Goal: Information Seeking & Learning: Learn about a topic

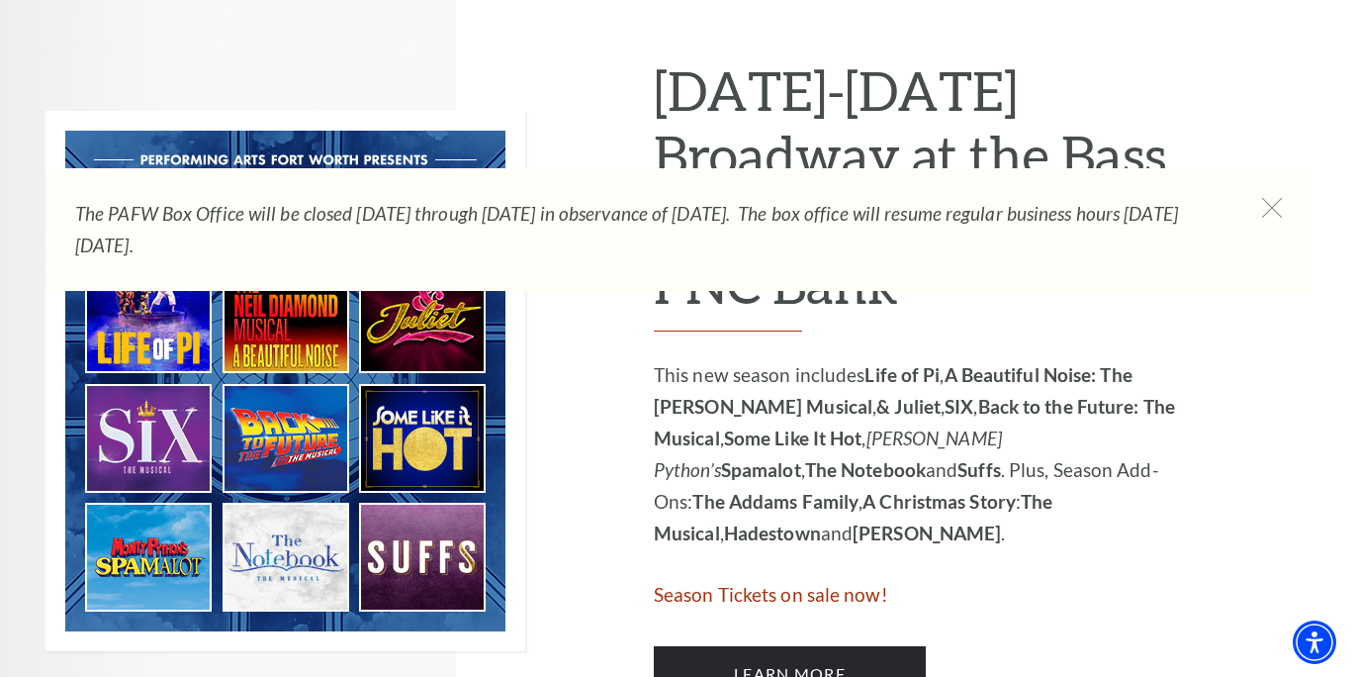
scroll to position [997, 0]
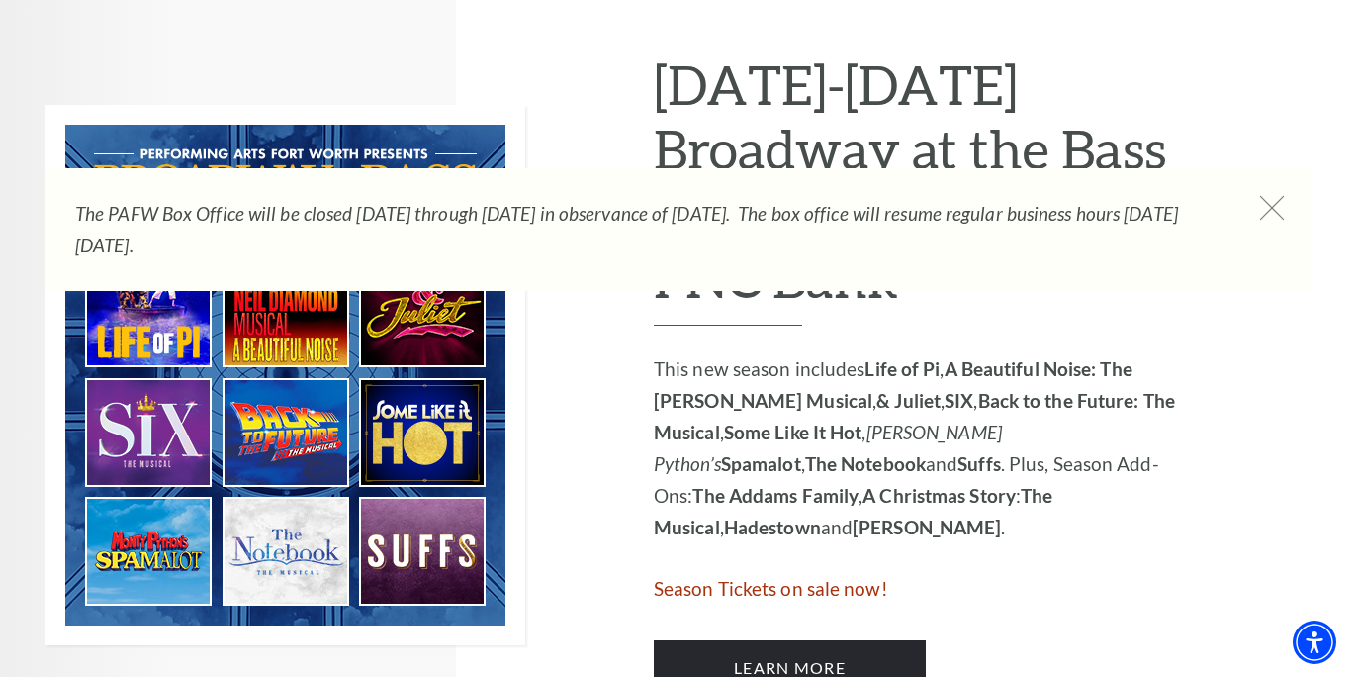
click at [1272, 202] on icon at bounding box center [1272, 208] width 25 height 25
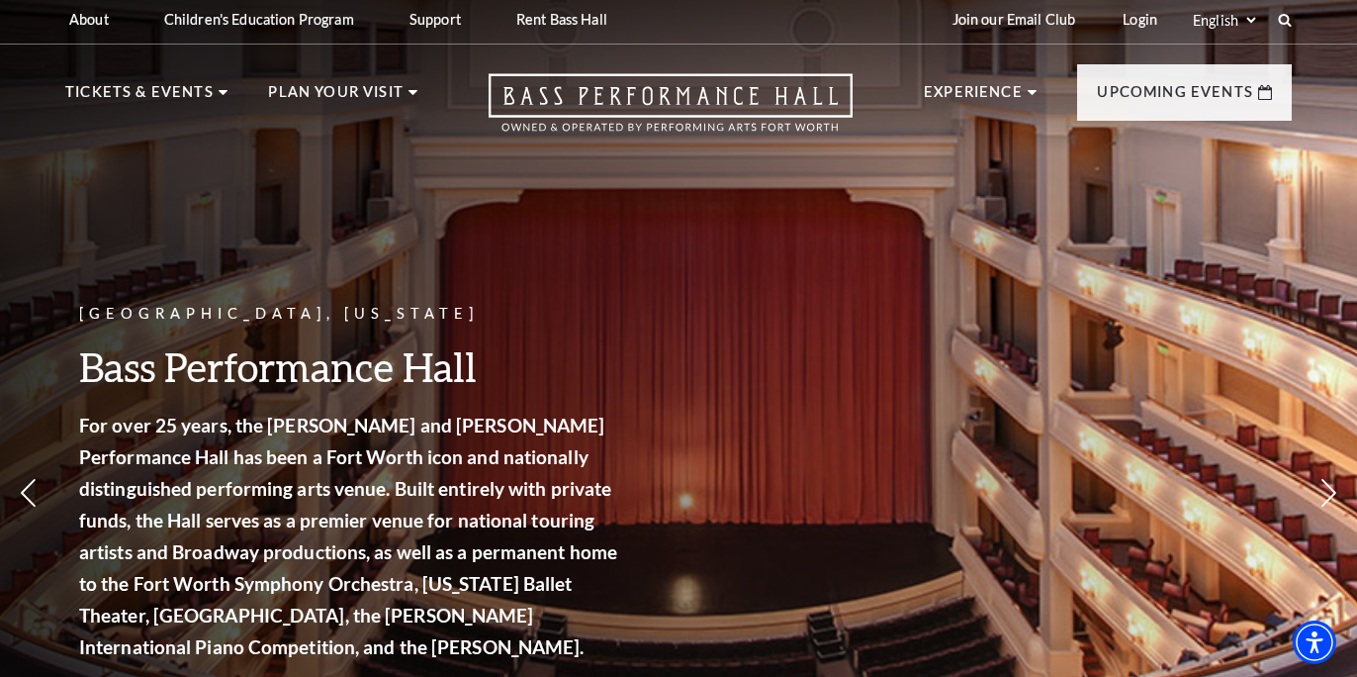
scroll to position [0, 0]
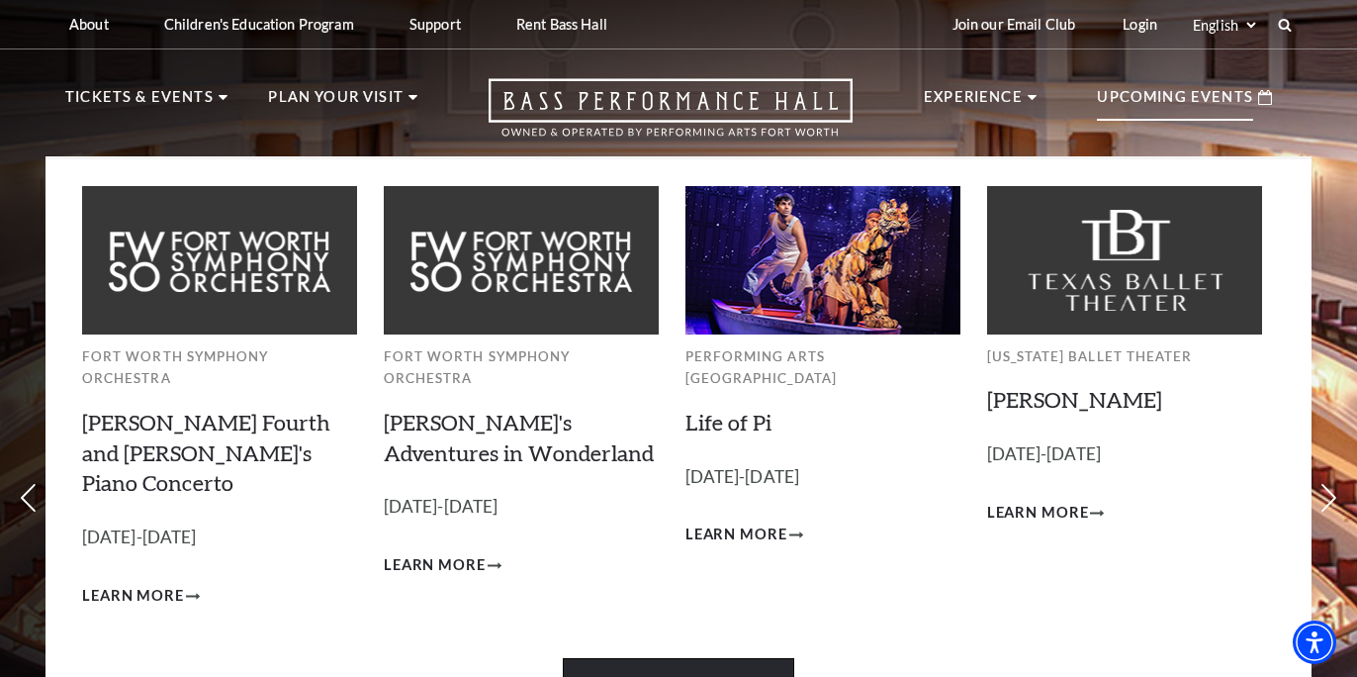
click at [716, 658] on link "View Full Calendar" at bounding box center [678, 685] width 230 height 55
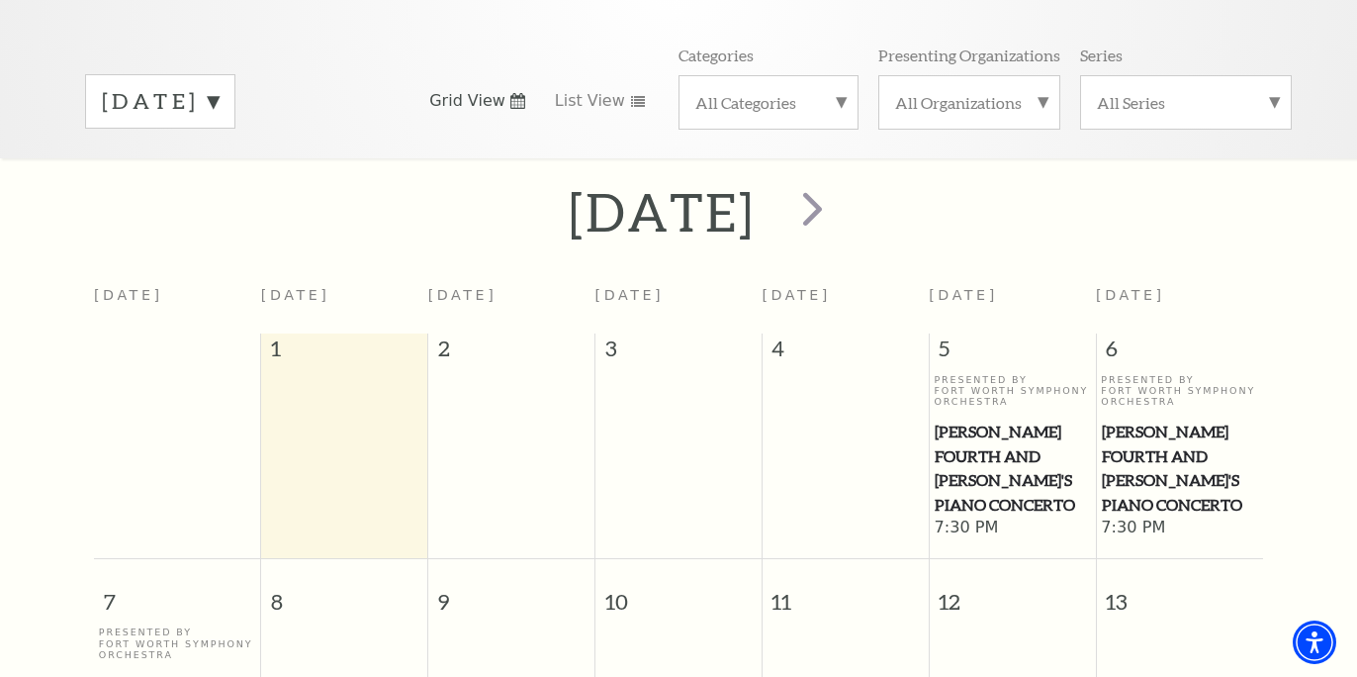
scroll to position [275, 0]
click at [219, 85] on label "[DATE]" at bounding box center [160, 100] width 117 height 31
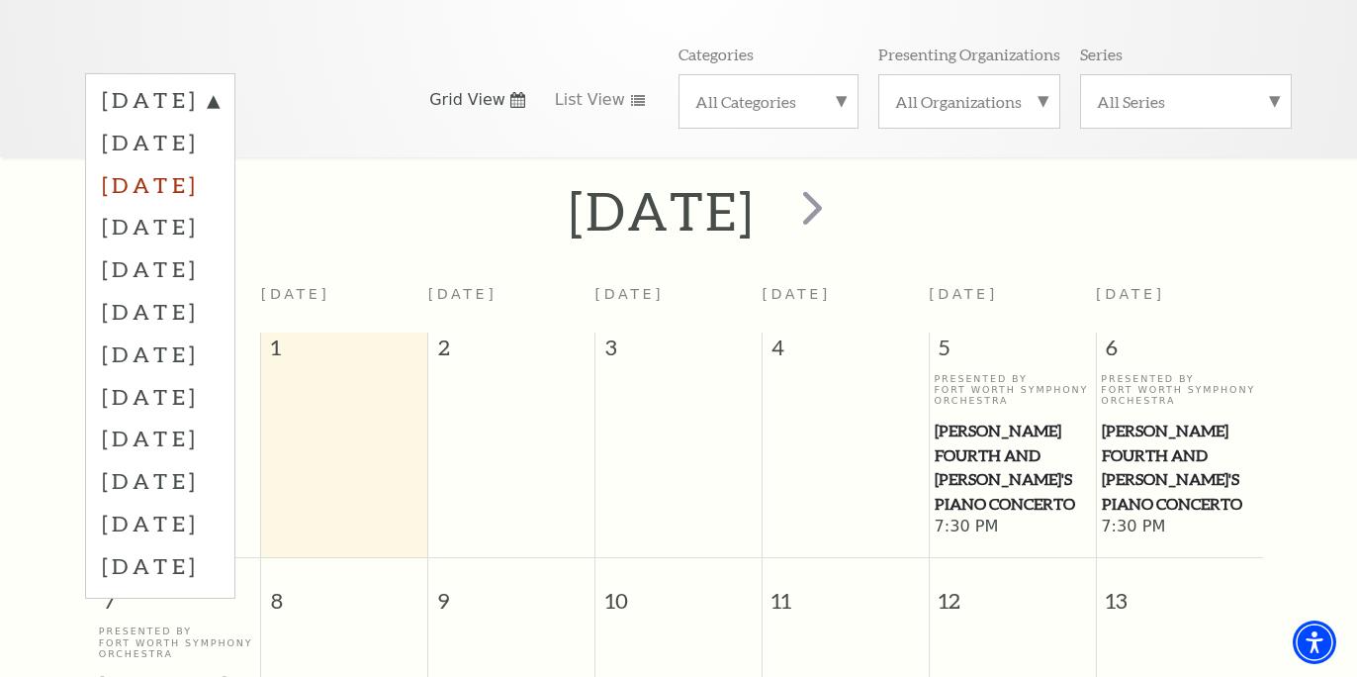
click at [217, 163] on label "[DATE]" at bounding box center [160, 184] width 117 height 43
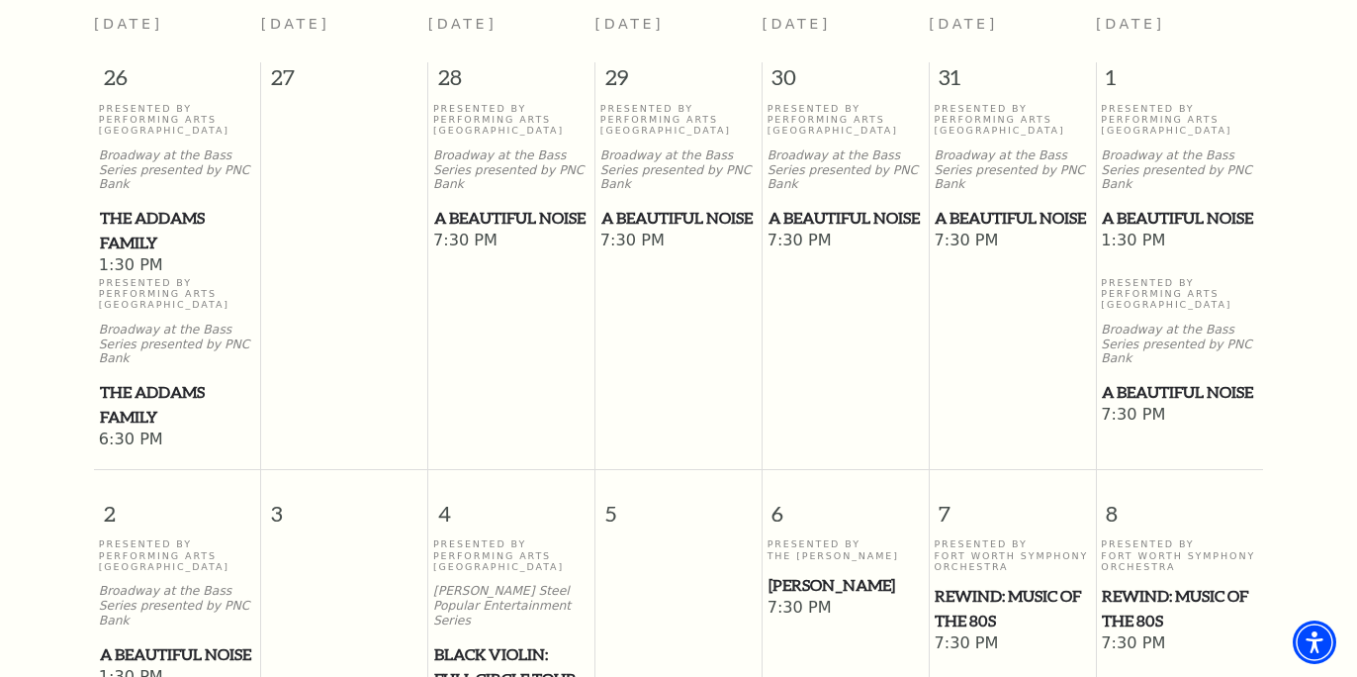
scroll to position [546, 0]
click at [1139, 224] on span "A Beautiful Noise" at bounding box center [1179, 217] width 155 height 25
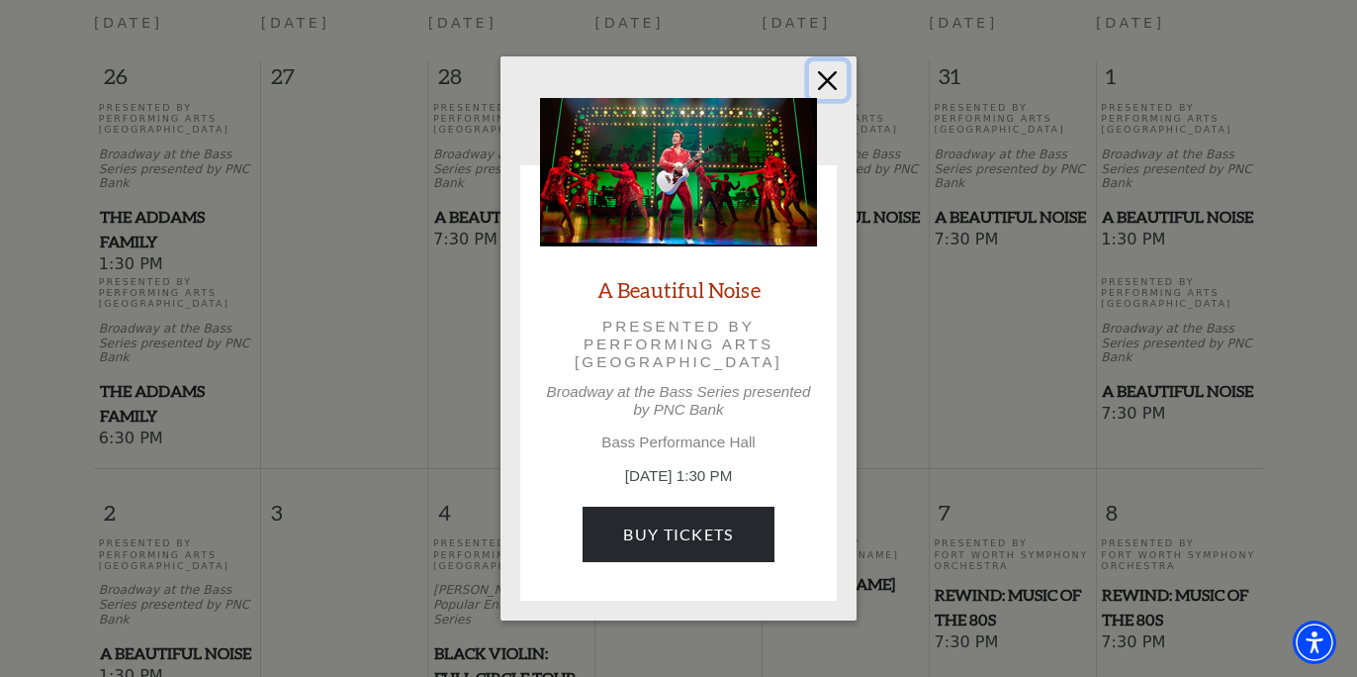
click at [831, 80] on button "Close" at bounding box center [828, 80] width 38 height 38
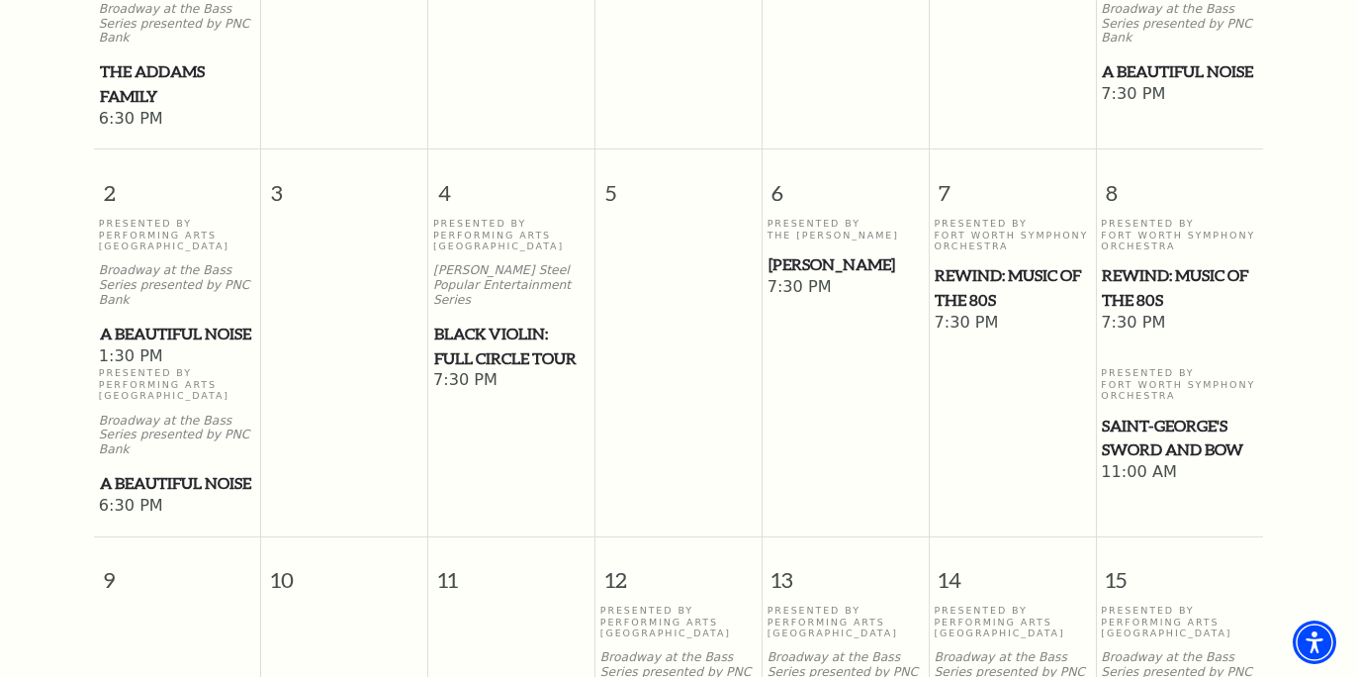
scroll to position [867, 0]
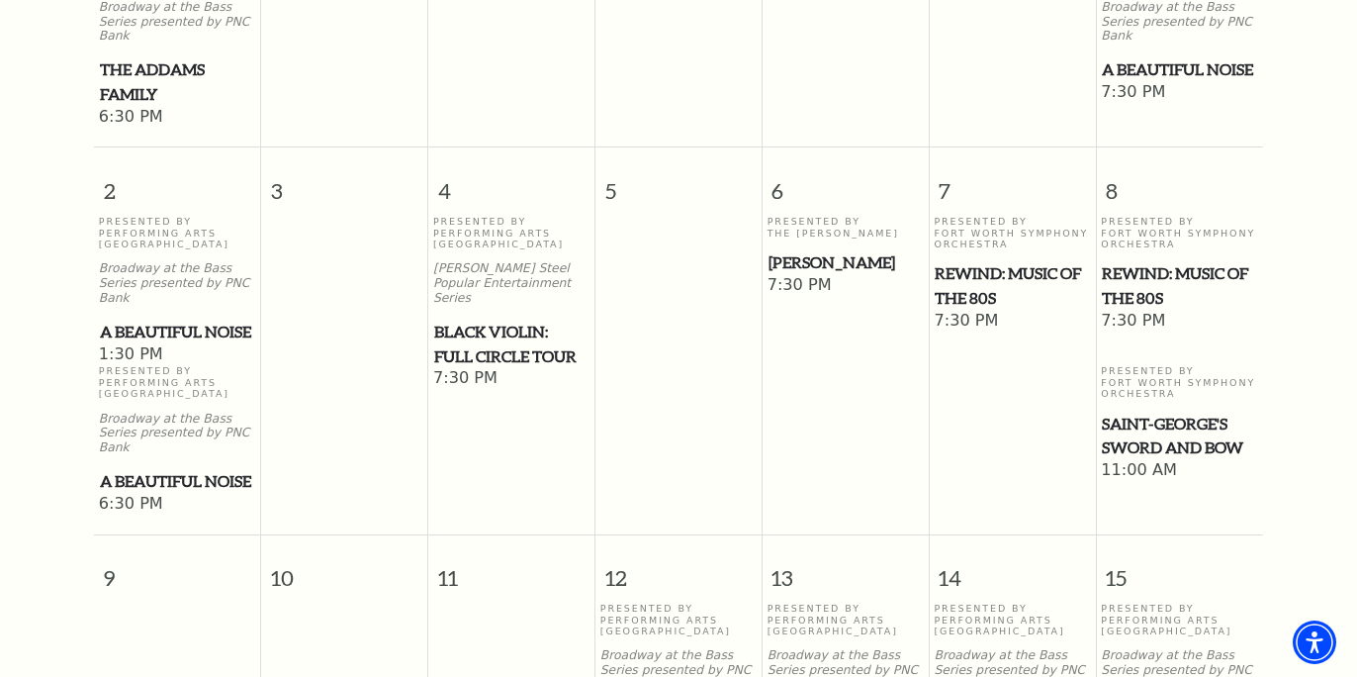
click at [537, 319] on span "Black Violin: Full Circle Tour" at bounding box center [511, 343] width 154 height 48
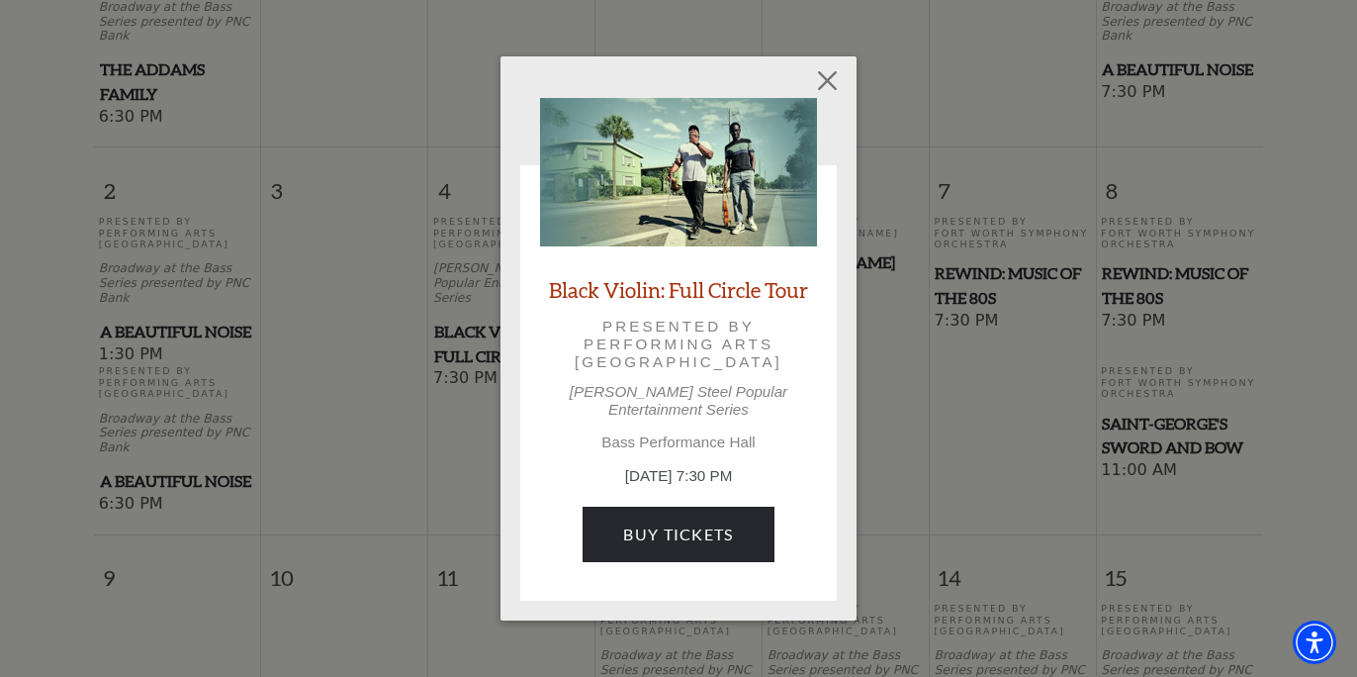
click at [716, 292] on link "Black Violin: Full Circle Tour" at bounding box center [678, 289] width 259 height 27
click at [831, 92] on button "Close" at bounding box center [828, 80] width 38 height 38
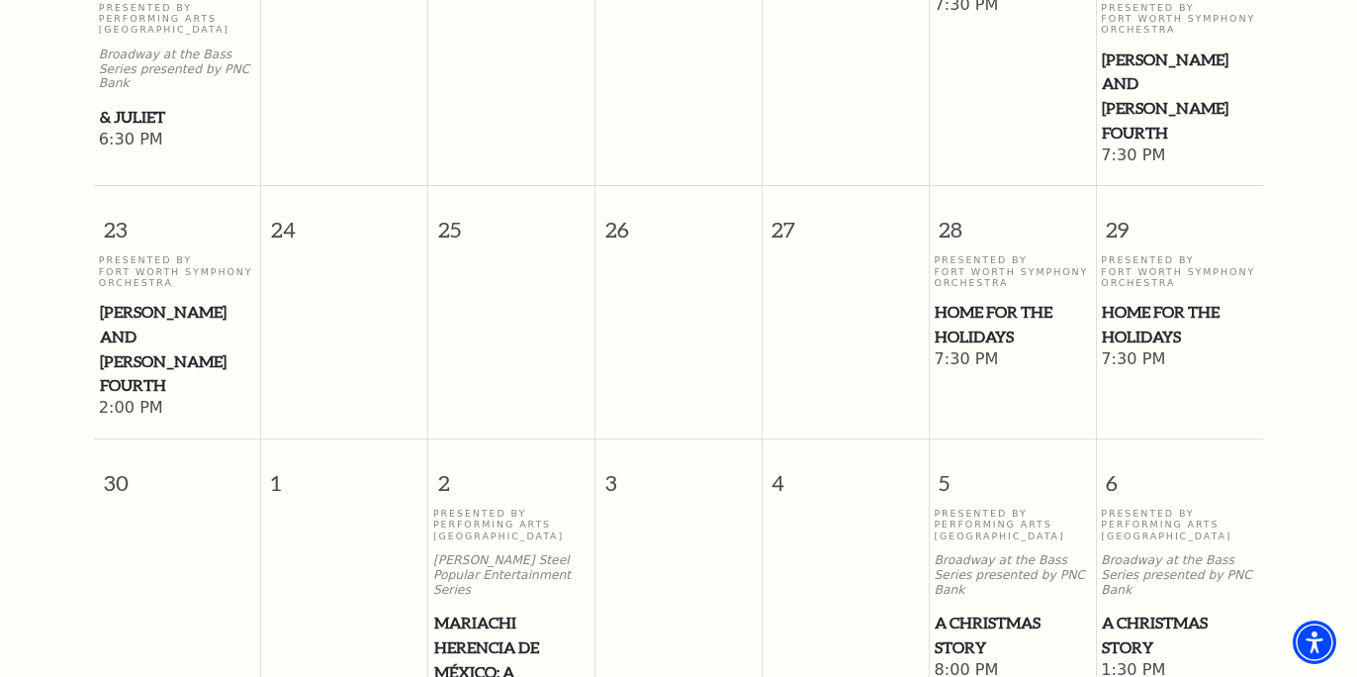
scroll to position [2012, 0]
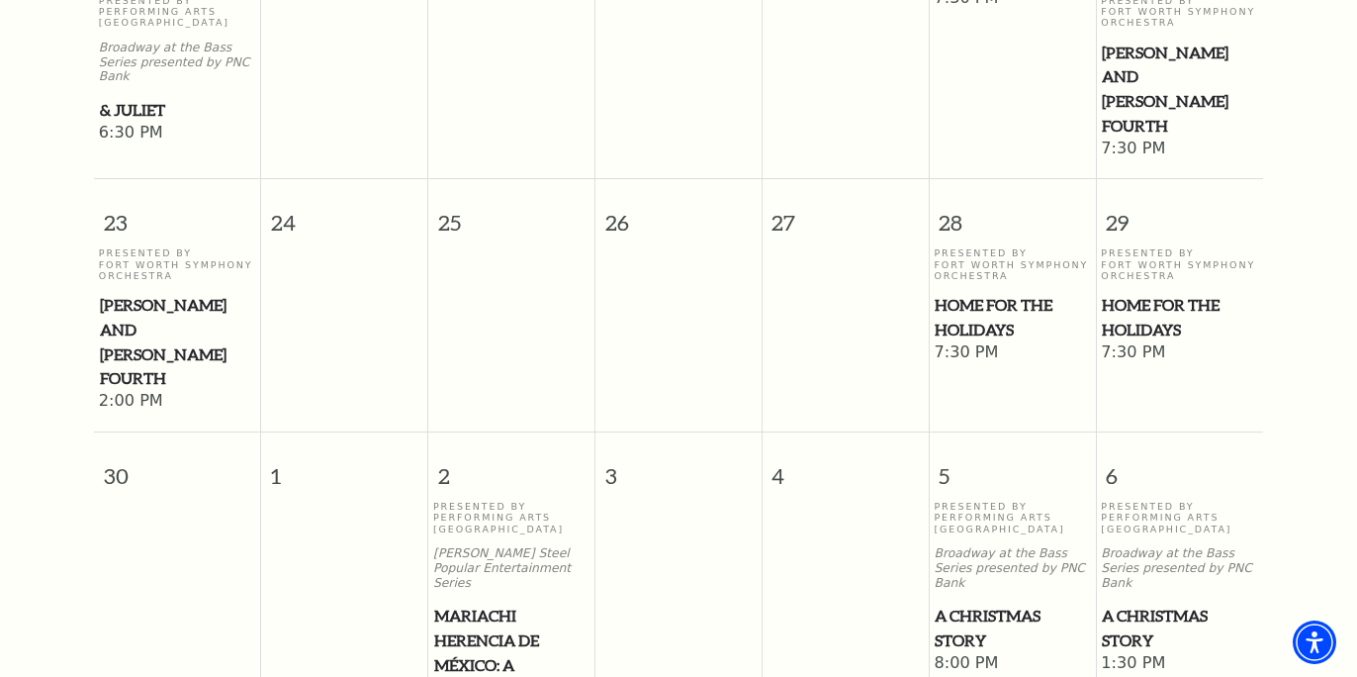
click at [1028, 319] on span "Home for the Holidays" at bounding box center [1012, 317] width 154 height 48
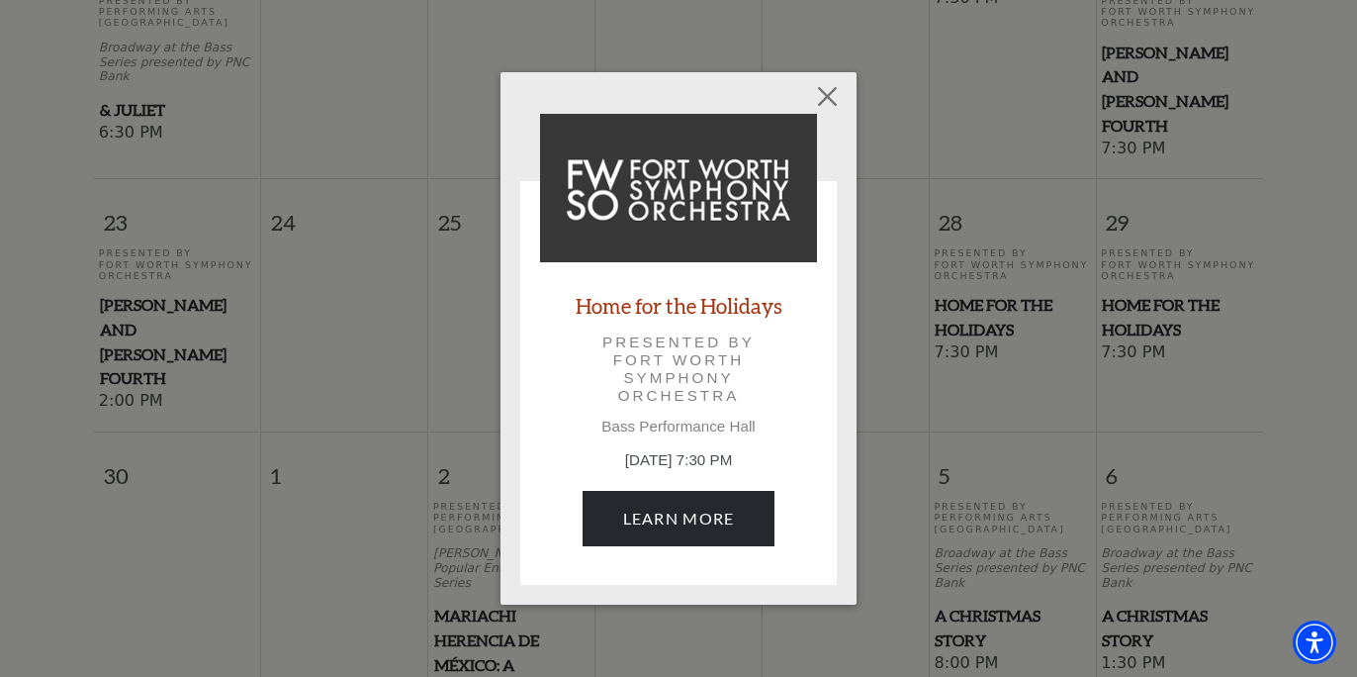
click at [718, 311] on link "Home for the Holidays" at bounding box center [679, 305] width 207 height 27
click at [825, 97] on button "Close" at bounding box center [828, 96] width 38 height 38
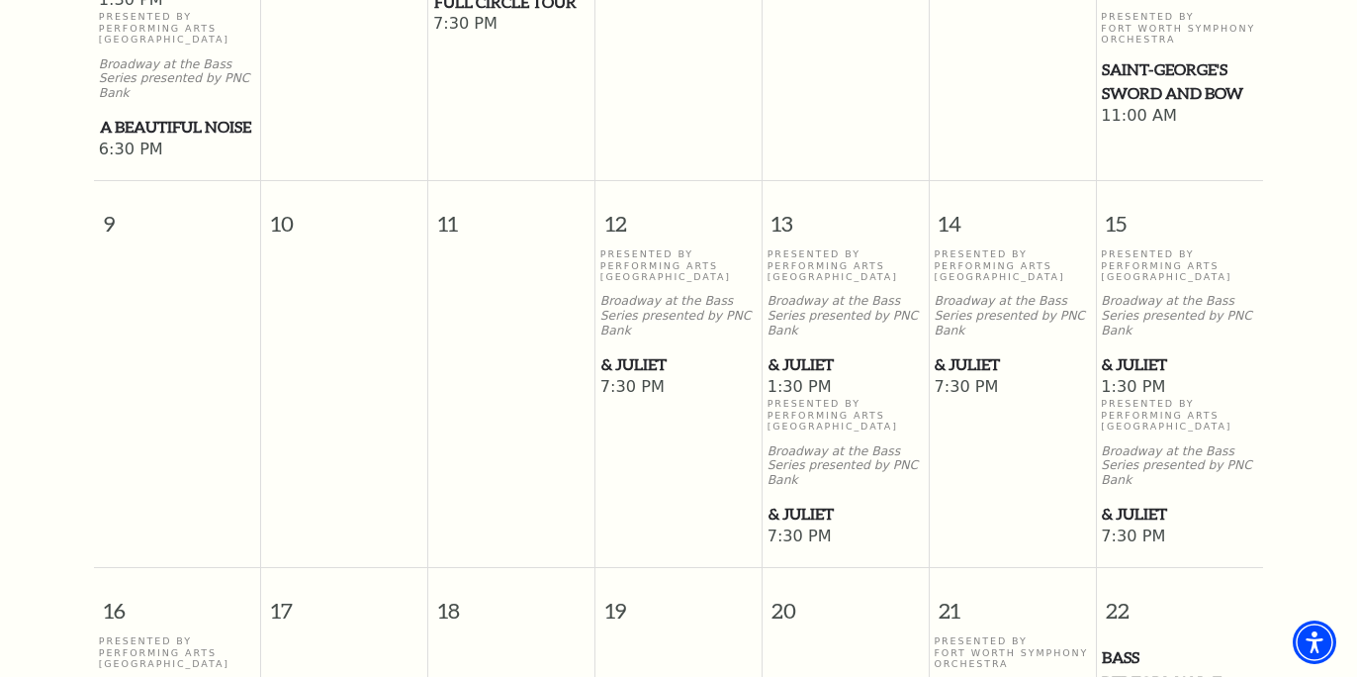
scroll to position [1212, 0]
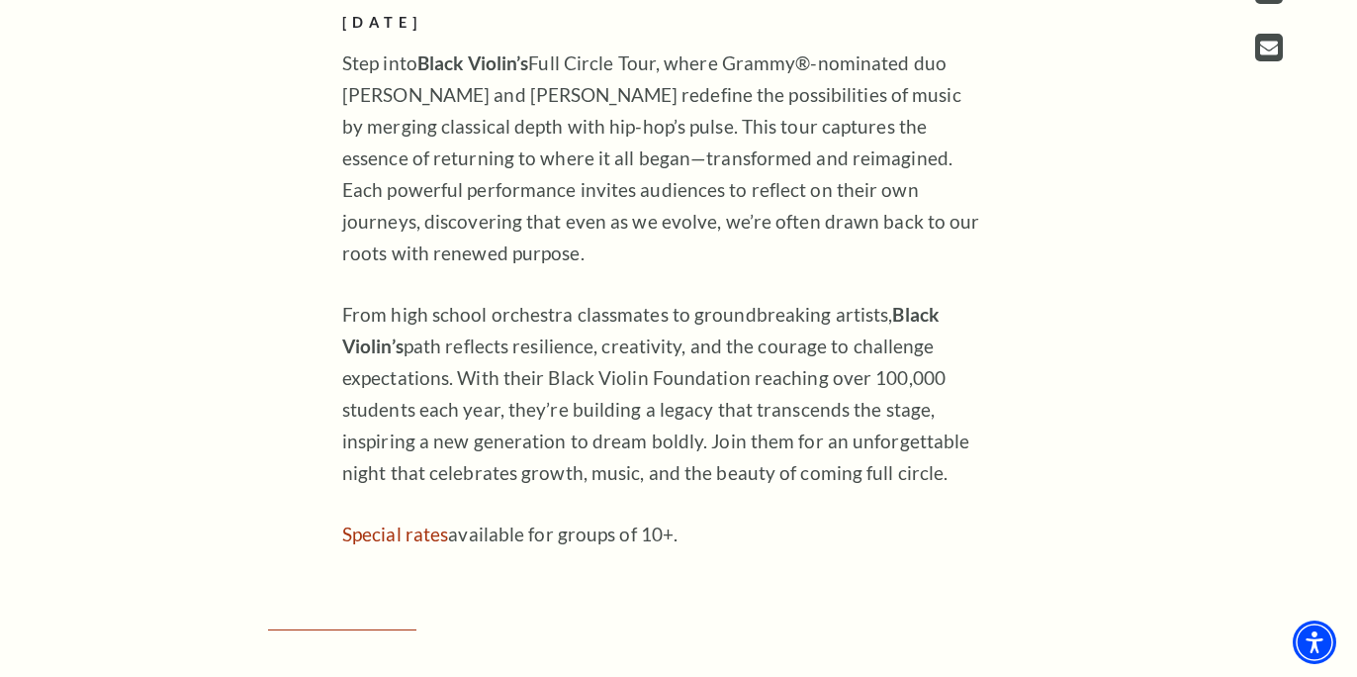
scroll to position [1107, 0]
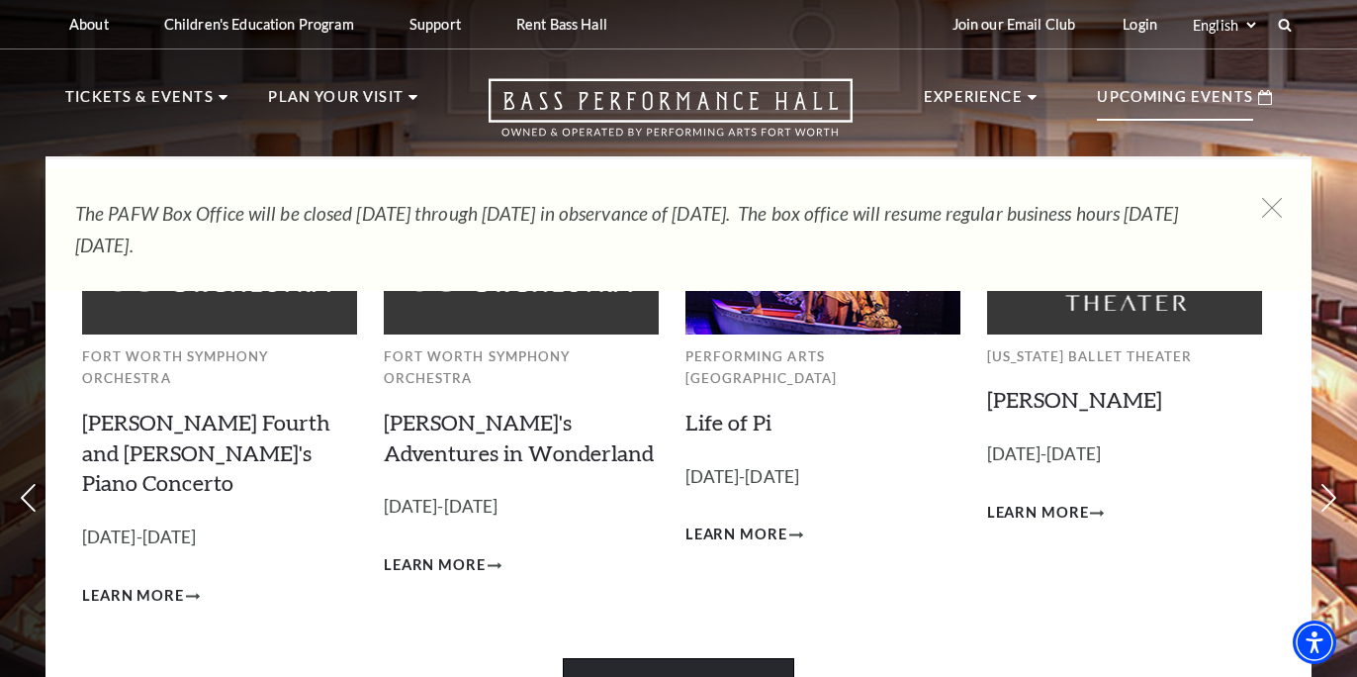
click at [688, 658] on link "View Full Calendar" at bounding box center [678, 685] width 230 height 55
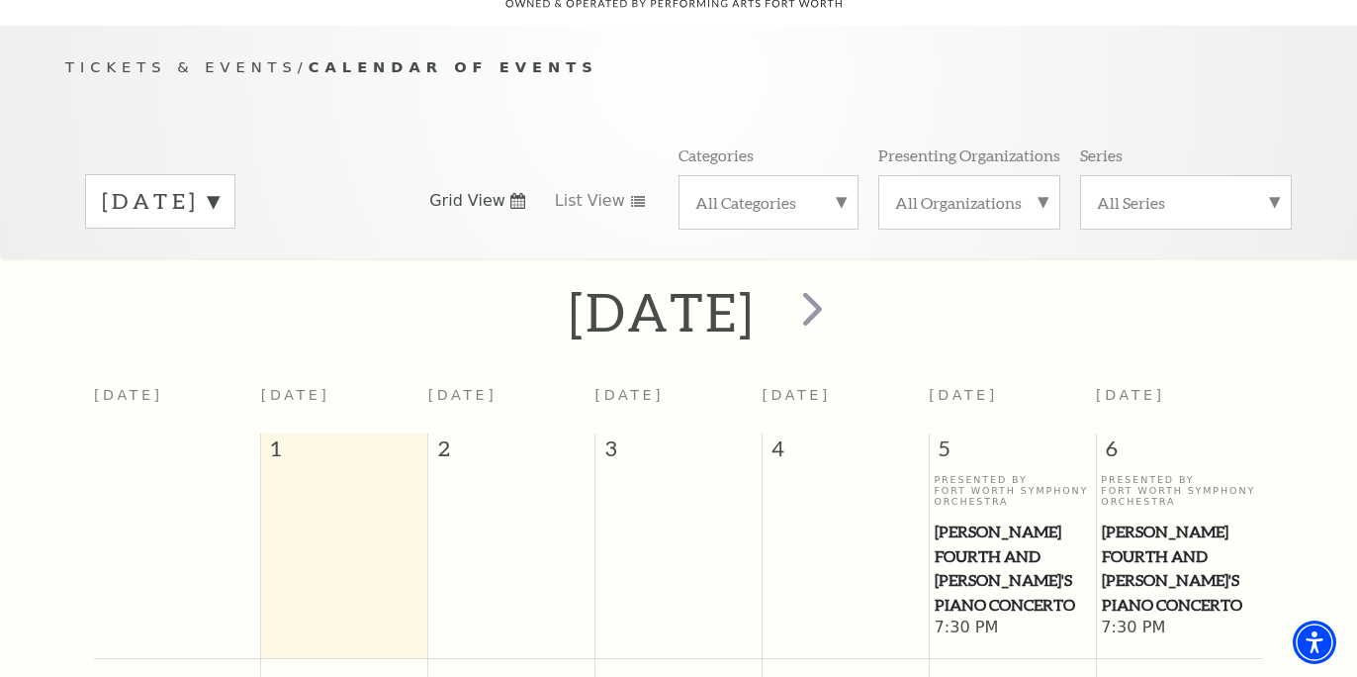
scroll to position [175, 0]
click at [219, 185] on label "[DATE]" at bounding box center [160, 200] width 117 height 31
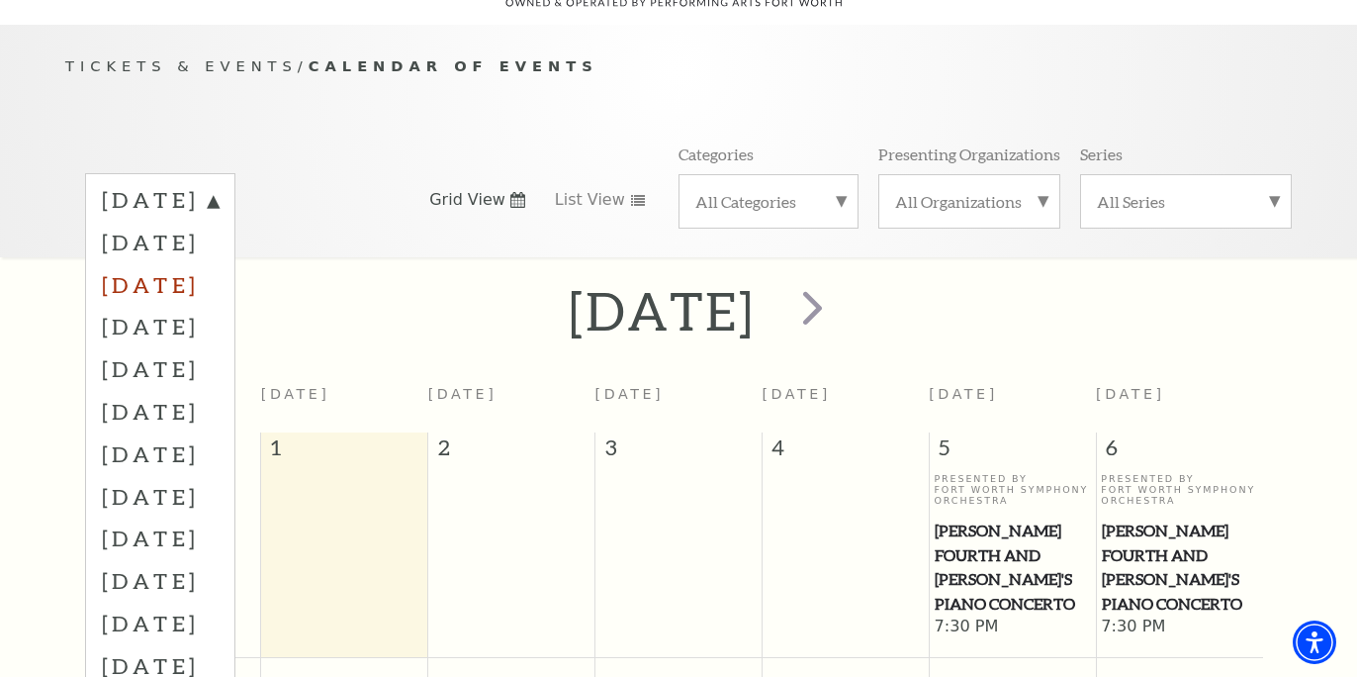
click at [219, 263] on label "[DATE]" at bounding box center [160, 284] width 117 height 43
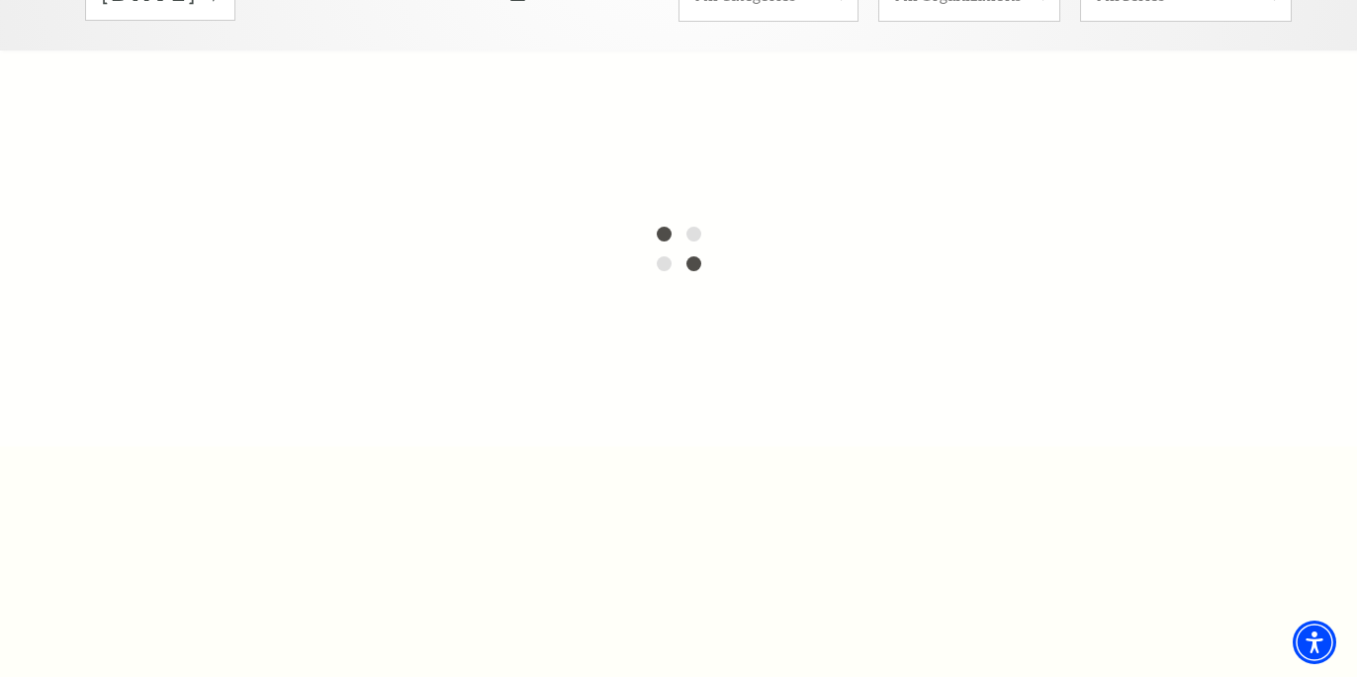
scroll to position [0, 0]
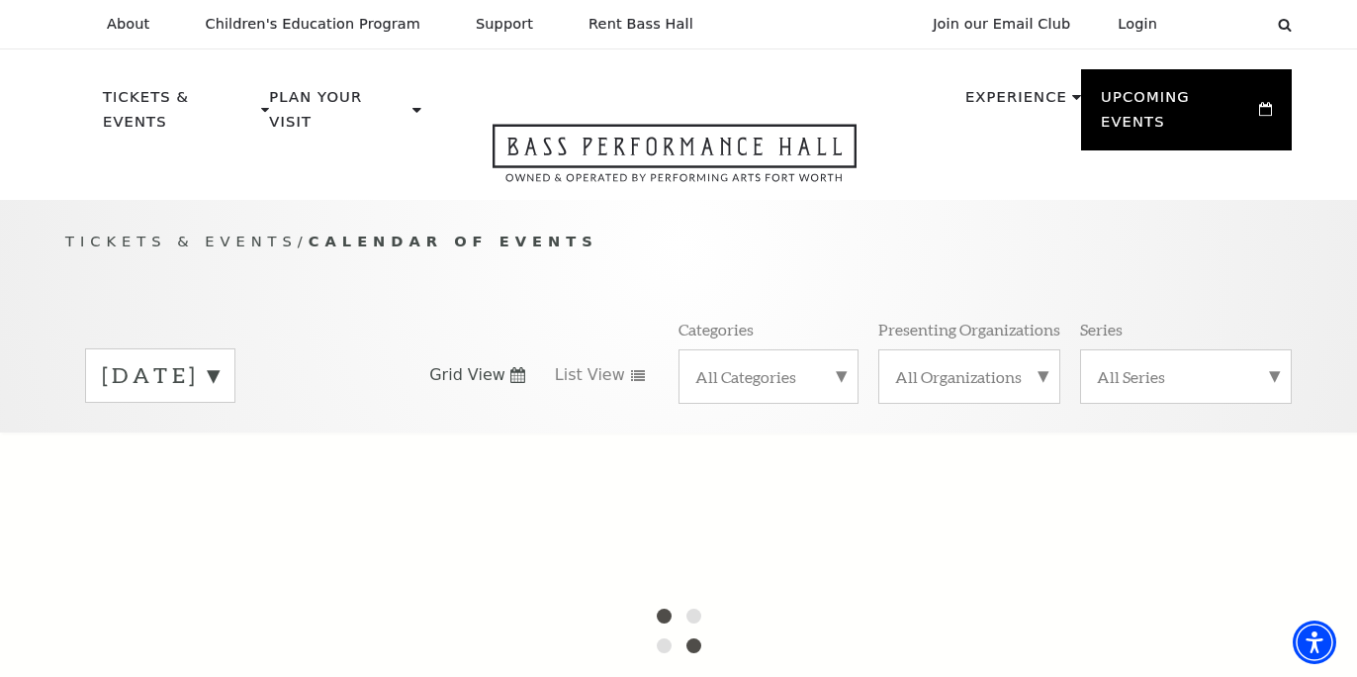
click at [219, 360] on label "[DATE]" at bounding box center [160, 375] width 117 height 31
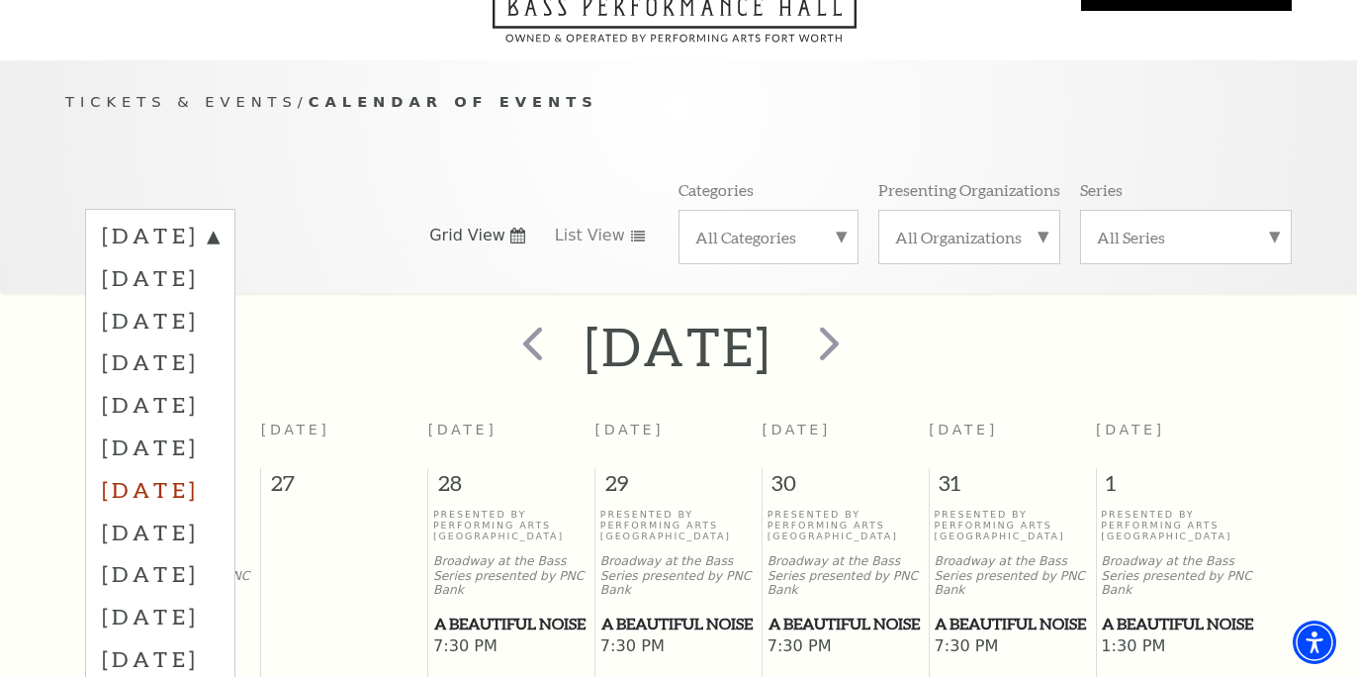
scroll to position [175, 0]
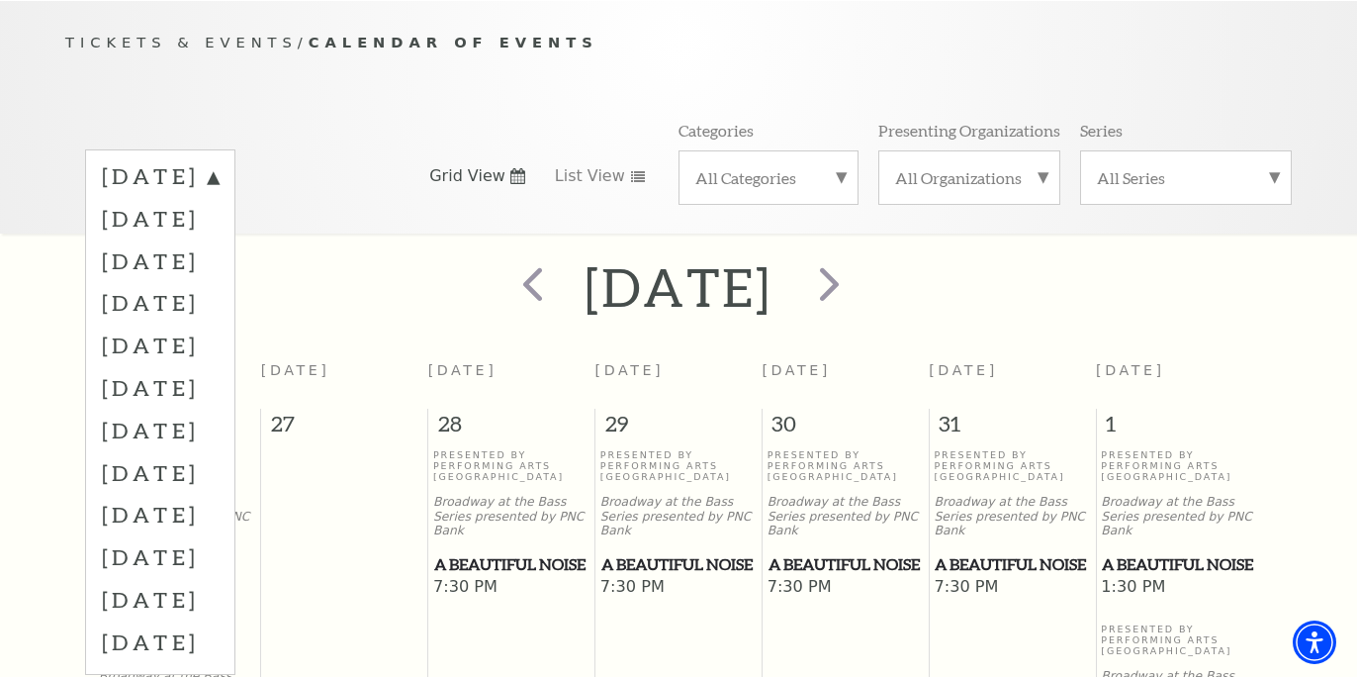
scroll to position [62, 0]
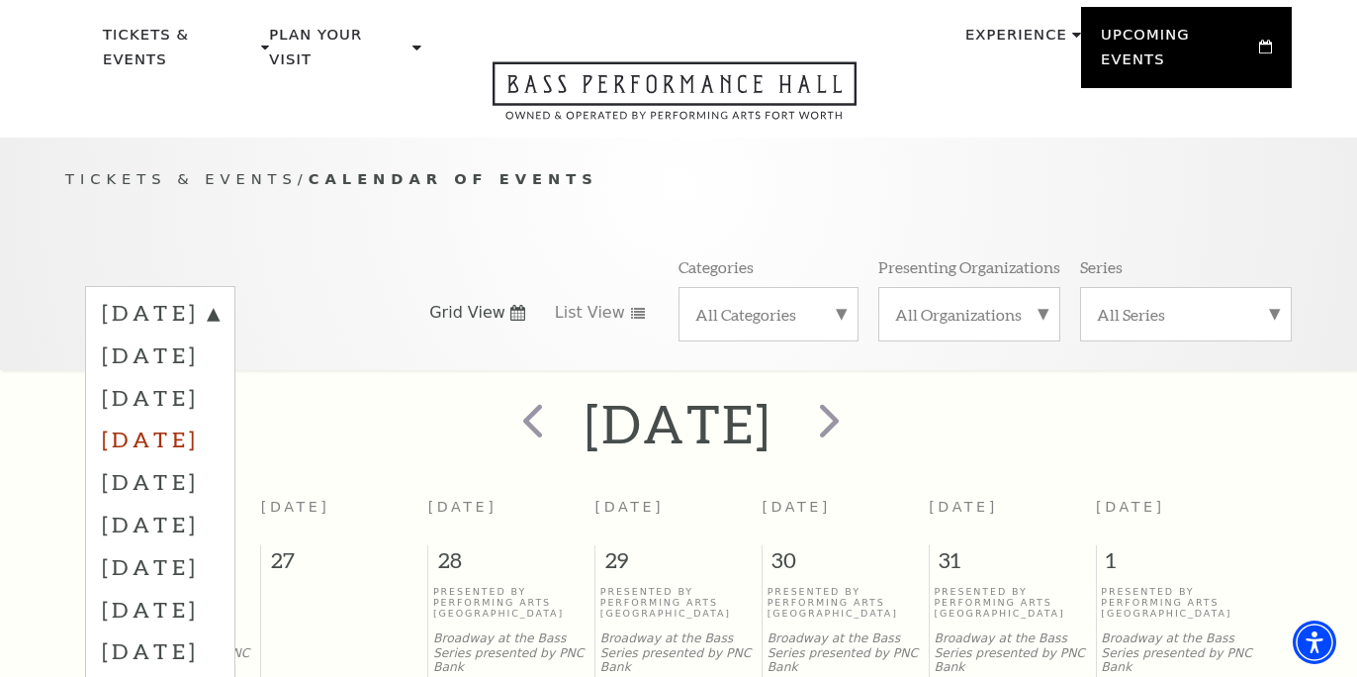
click at [219, 417] on label "[DATE]" at bounding box center [160, 438] width 117 height 43
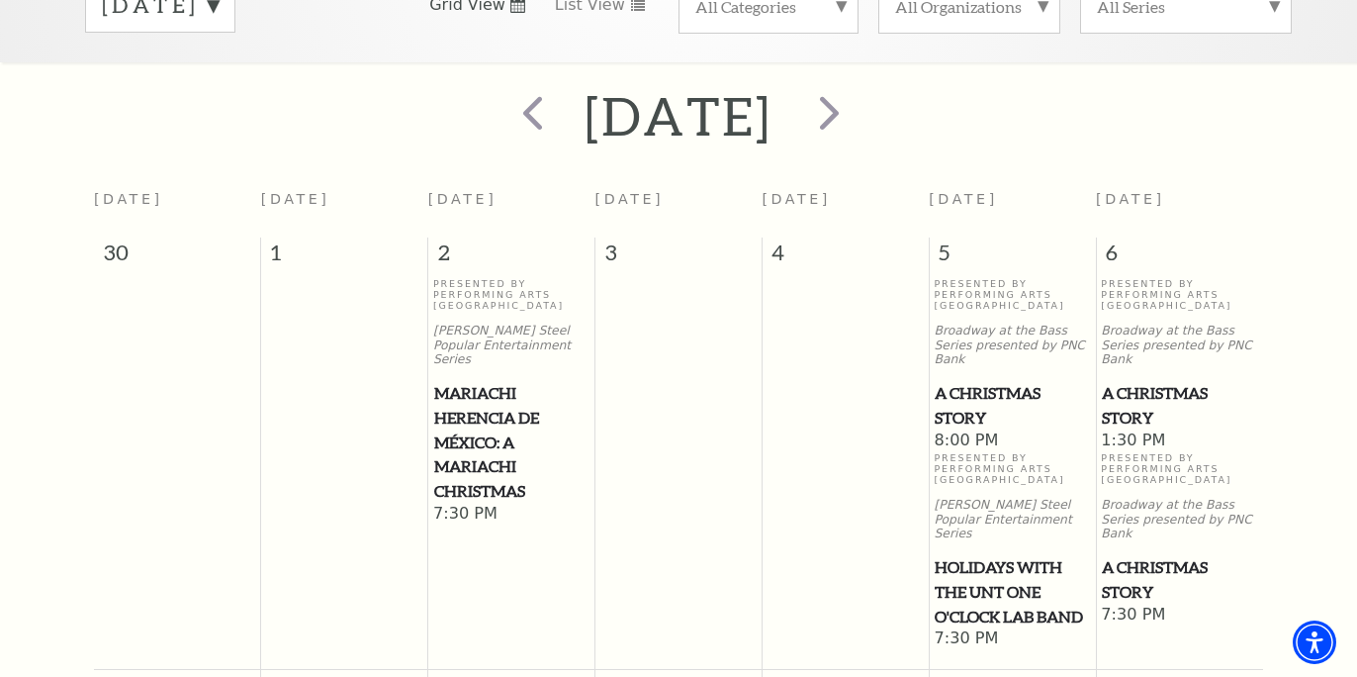
scroll to position [402, 0]
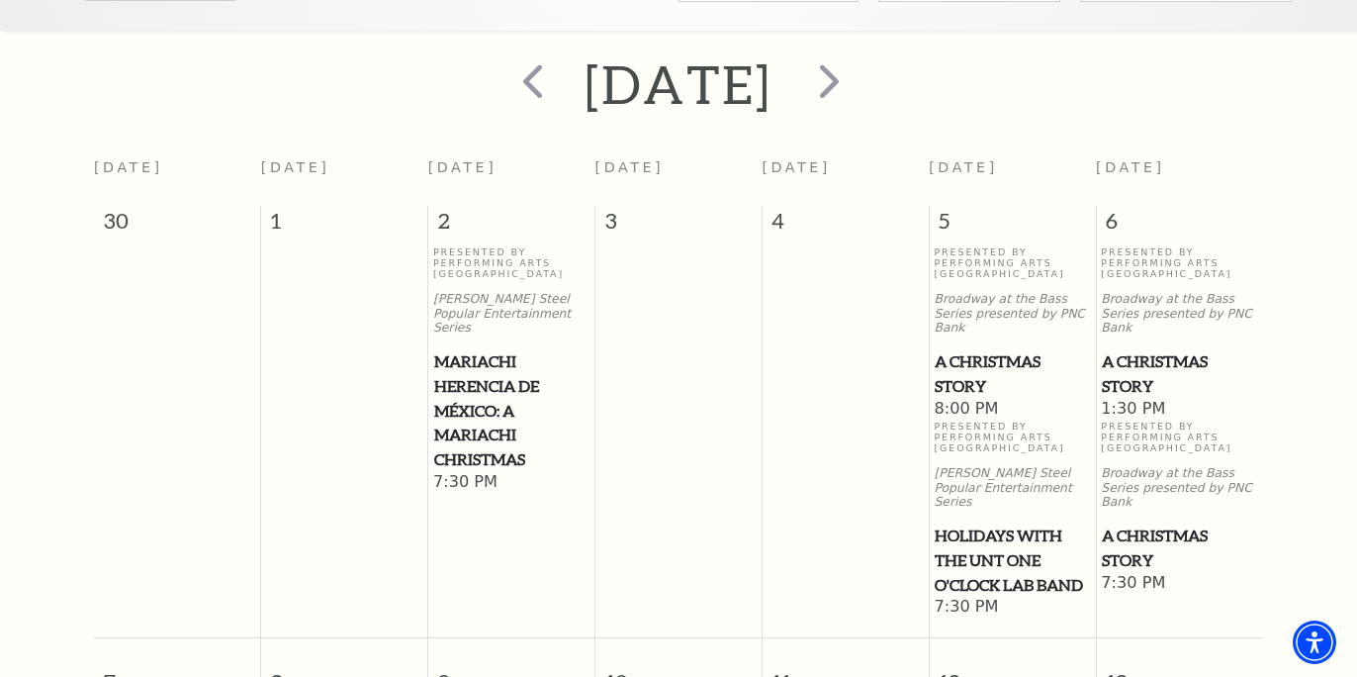
click at [1121, 362] on span "A Christmas Story" at bounding box center [1179, 373] width 155 height 48
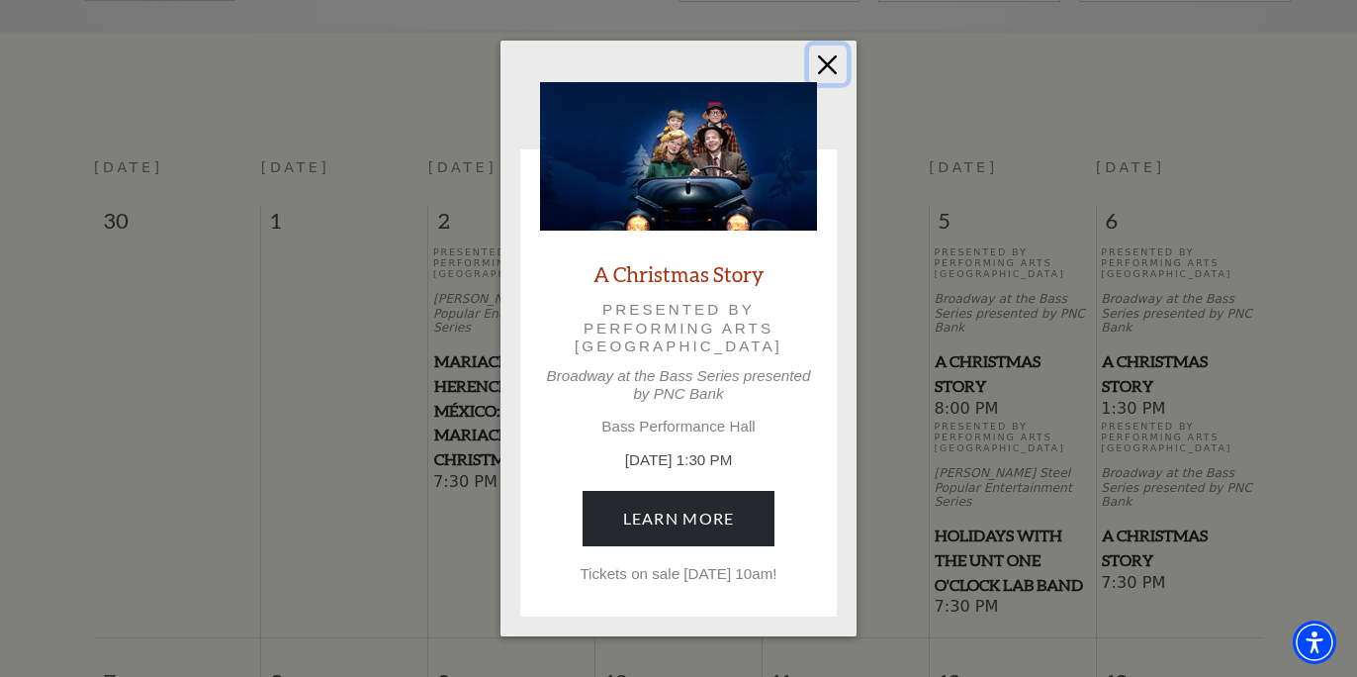
click at [834, 63] on button "Close" at bounding box center [828, 65] width 38 height 38
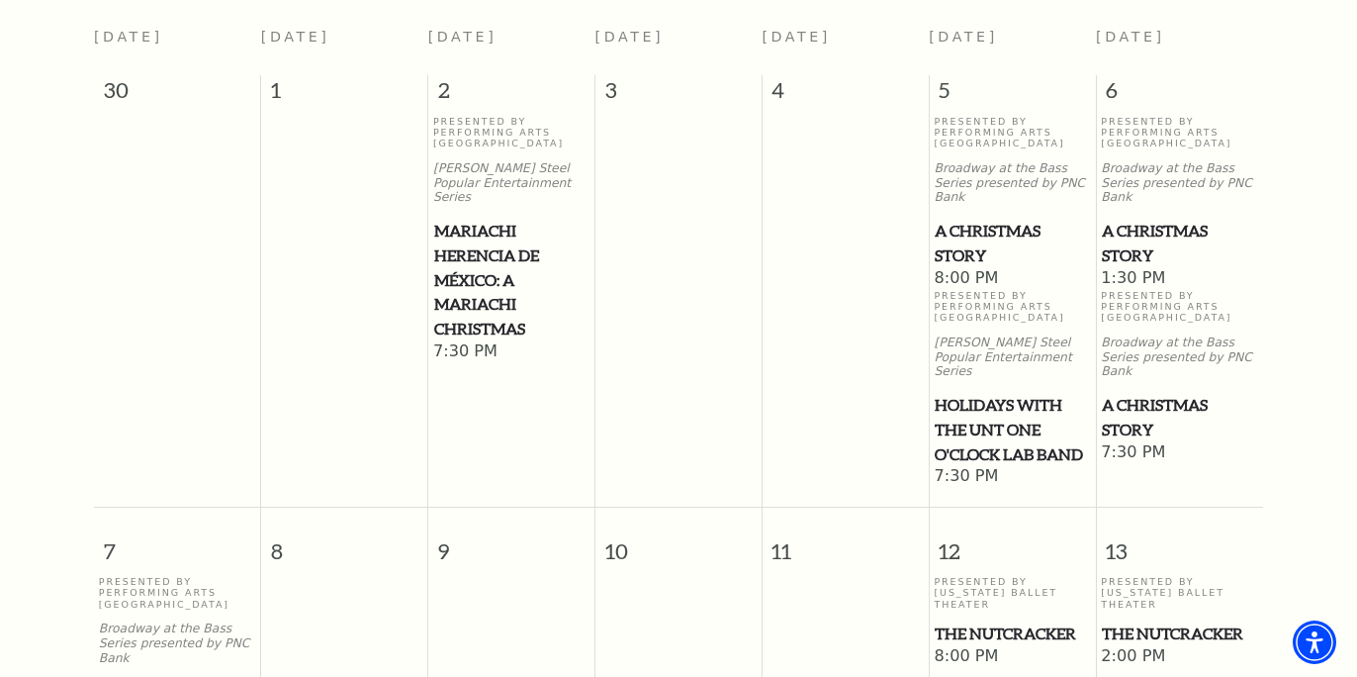
scroll to position [528, 0]
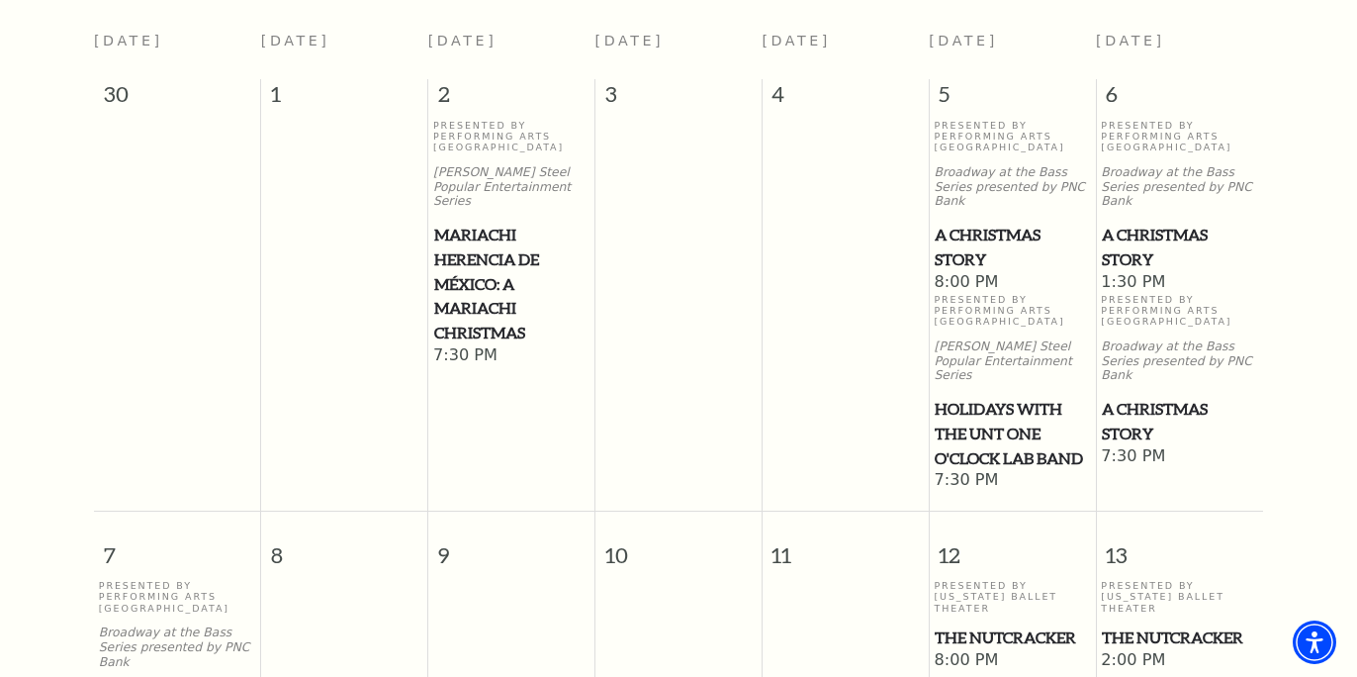
click at [496, 279] on span "Mariachi Herencia de México: A Mariachi Christmas" at bounding box center [511, 284] width 154 height 123
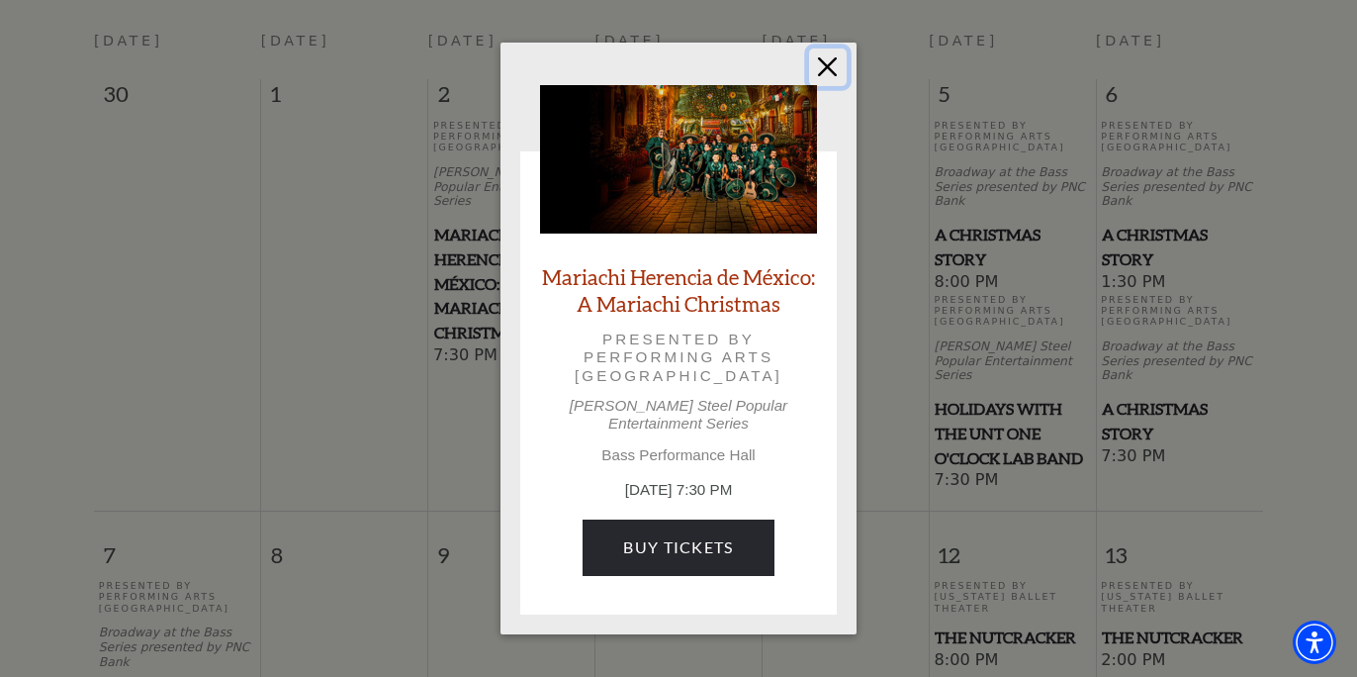
click at [832, 72] on button "Close" at bounding box center [828, 67] width 38 height 38
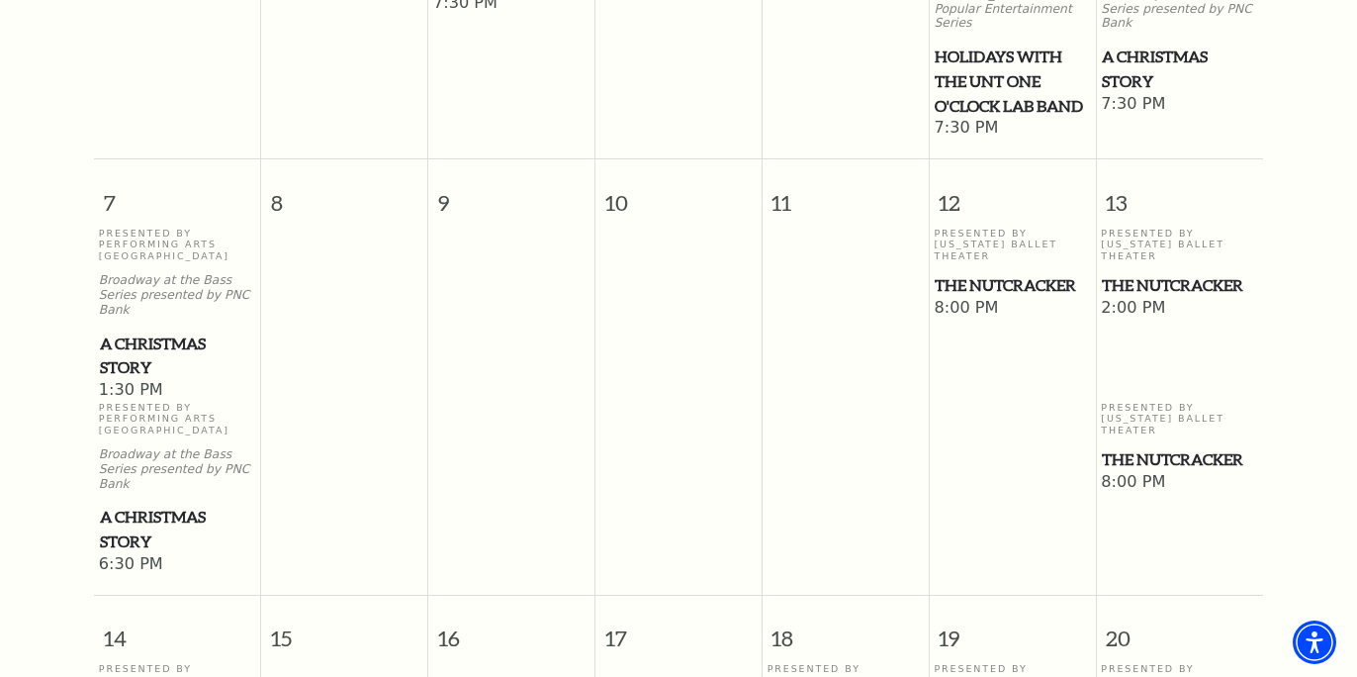
scroll to position [885, 0]
